Goal: Information Seeking & Learning: Learn about a topic

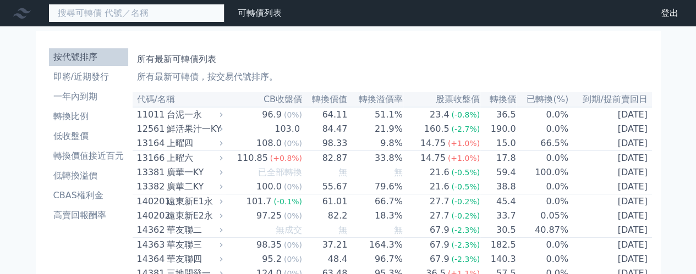
click at [177, 10] on input at bounding box center [136, 13] width 176 height 19
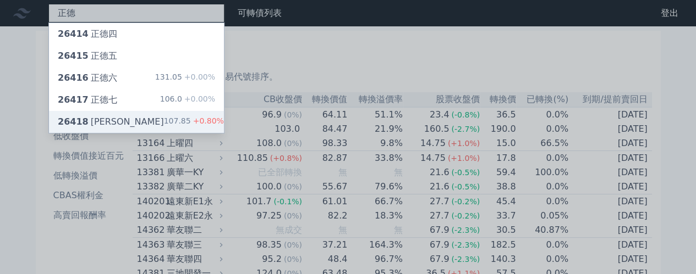
type input "正德"
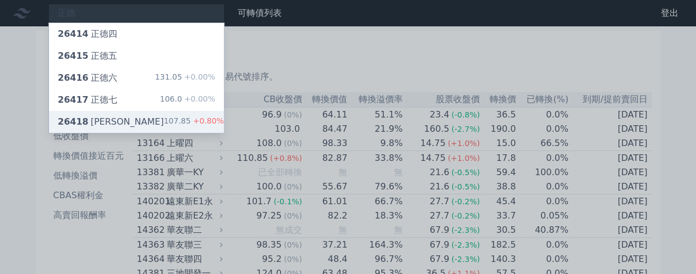
click at [142, 115] on div "11011" at bounding box center [150, 114] width 27 height 13
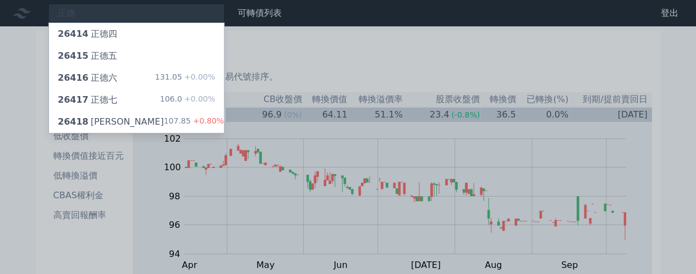
click at [474, 78] on div at bounding box center [348, 137] width 696 height 274
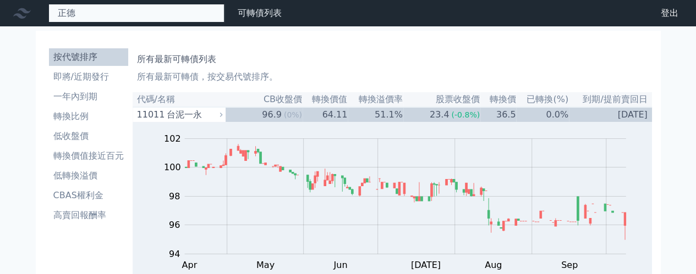
click at [109, 21] on div "正德 26414 正德四 26415 正德五 26416 正德六 131.05 +0.00% 26417 正德七 106.0 +0.00% 26418 正德八…" at bounding box center [136, 13] width 176 height 19
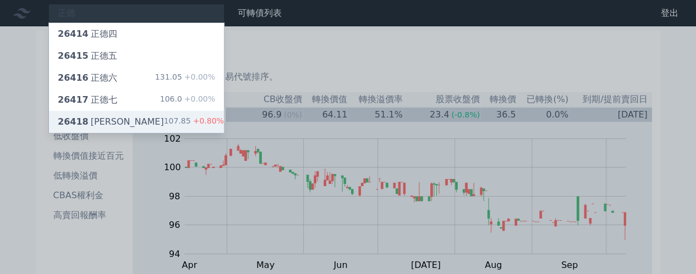
click at [103, 119] on div "26418 [PERSON_NAME]" at bounding box center [111, 121] width 106 height 13
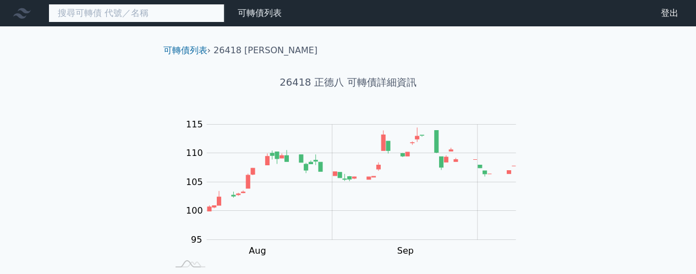
click at [103, 12] on input at bounding box center [136, 13] width 176 height 19
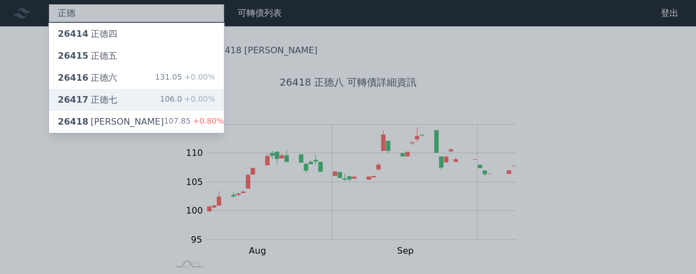
type input "正德"
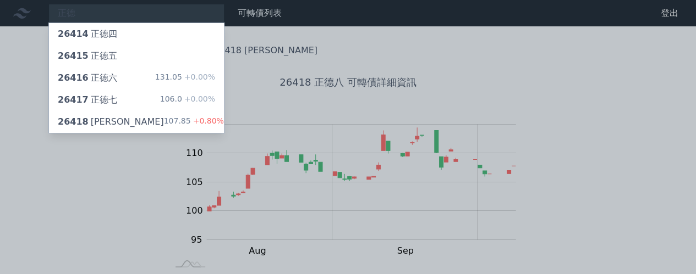
click at [118, 102] on div "正德 26414 正德四 26415 正德五 26416 正德六 131.05 +0.00% 26417 正德七 106.0 +0.00% 26418 正德八…" at bounding box center [348, 261] width 696 height 522
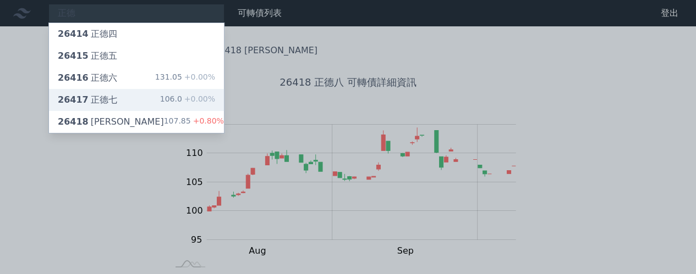
click at [115, 102] on div "26417 正德七 106.0 +0.00%" at bounding box center [136, 100] width 175 height 22
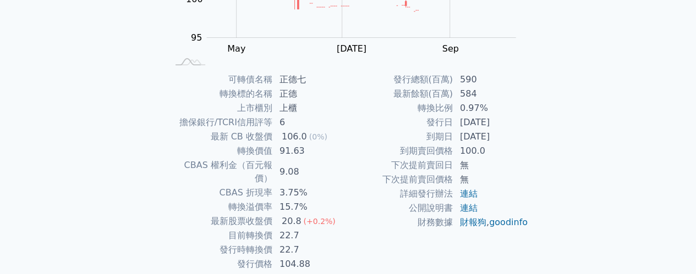
scroll to position [234, 0]
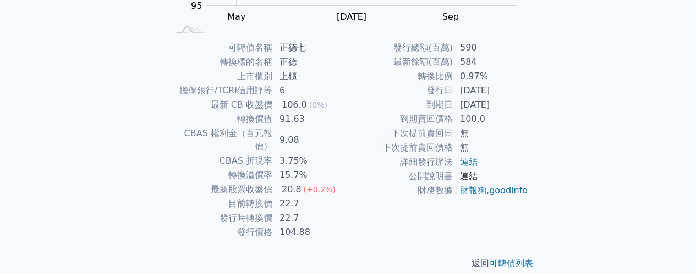
click at [472, 176] on link "連結" at bounding box center [469, 176] width 18 height 10
click at [467, 189] on link "財報狗" at bounding box center [473, 190] width 26 height 10
